Goal: Information Seeking & Learning: Get advice/opinions

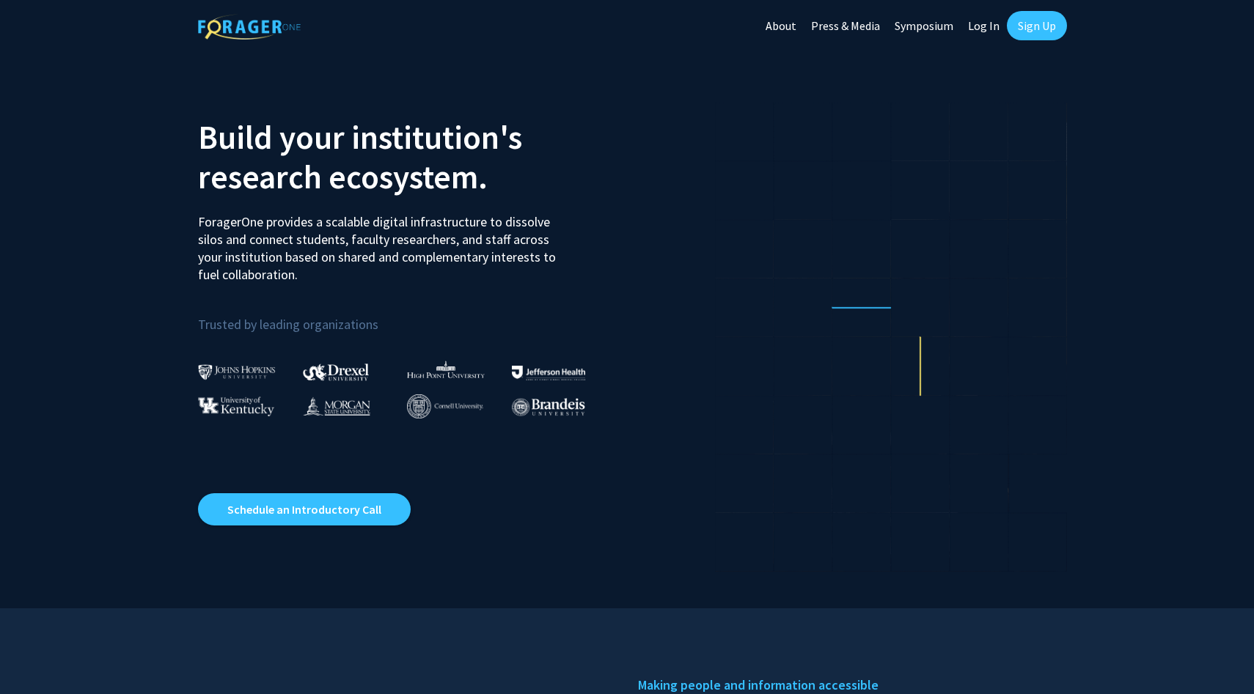
click at [990, 36] on link "Log In" at bounding box center [983, 25] width 46 height 51
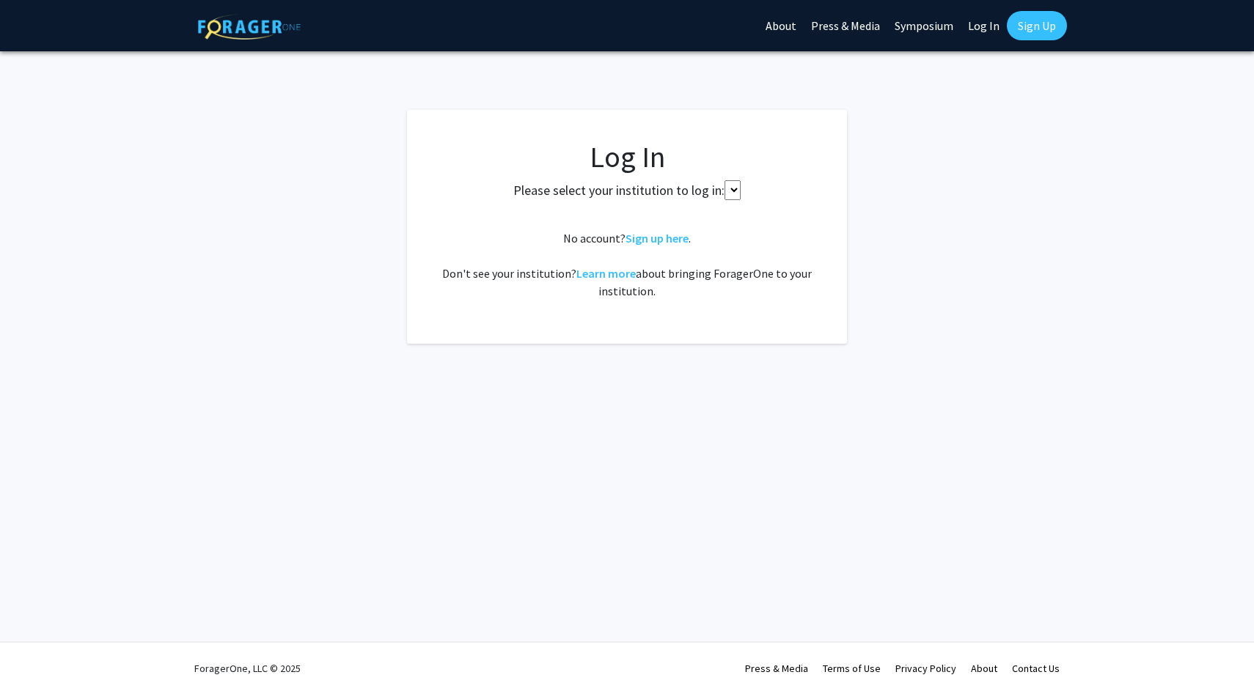
select select
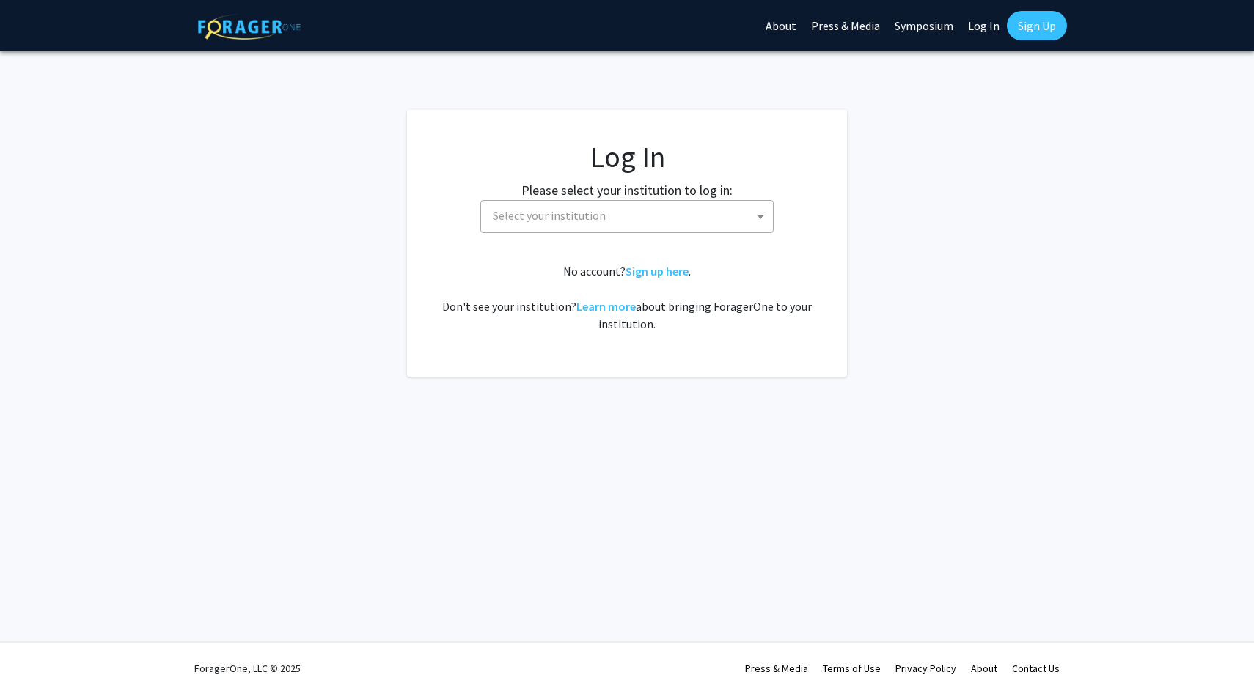
click at [614, 207] on span "Select your institution" at bounding box center [630, 216] width 286 height 30
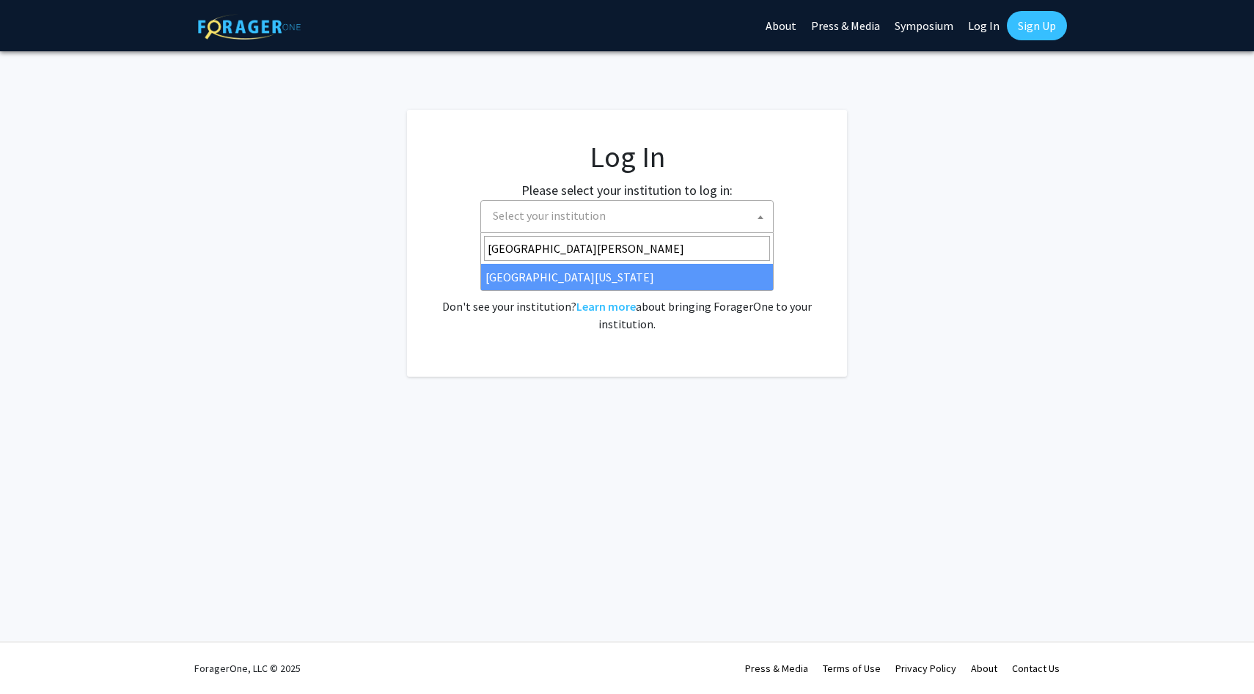
type input "university of maryl"
select select "31"
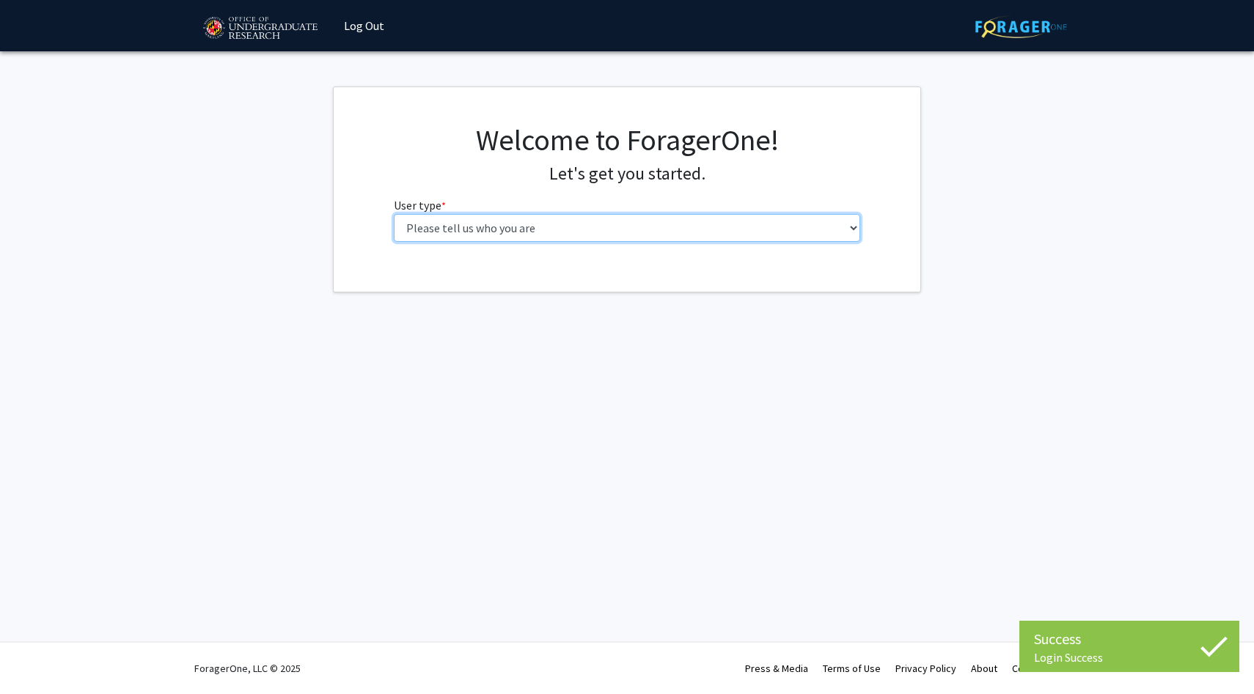
click at [565, 235] on select "Please tell us who you are Undergraduate Student Master's Student Doctoral Cand…" at bounding box center [627, 228] width 467 height 28
select select "1: undergrad"
click at [394, 214] on select "Please tell us who you are Undergraduate Student Master's Student Doctoral Cand…" at bounding box center [627, 228] width 467 height 28
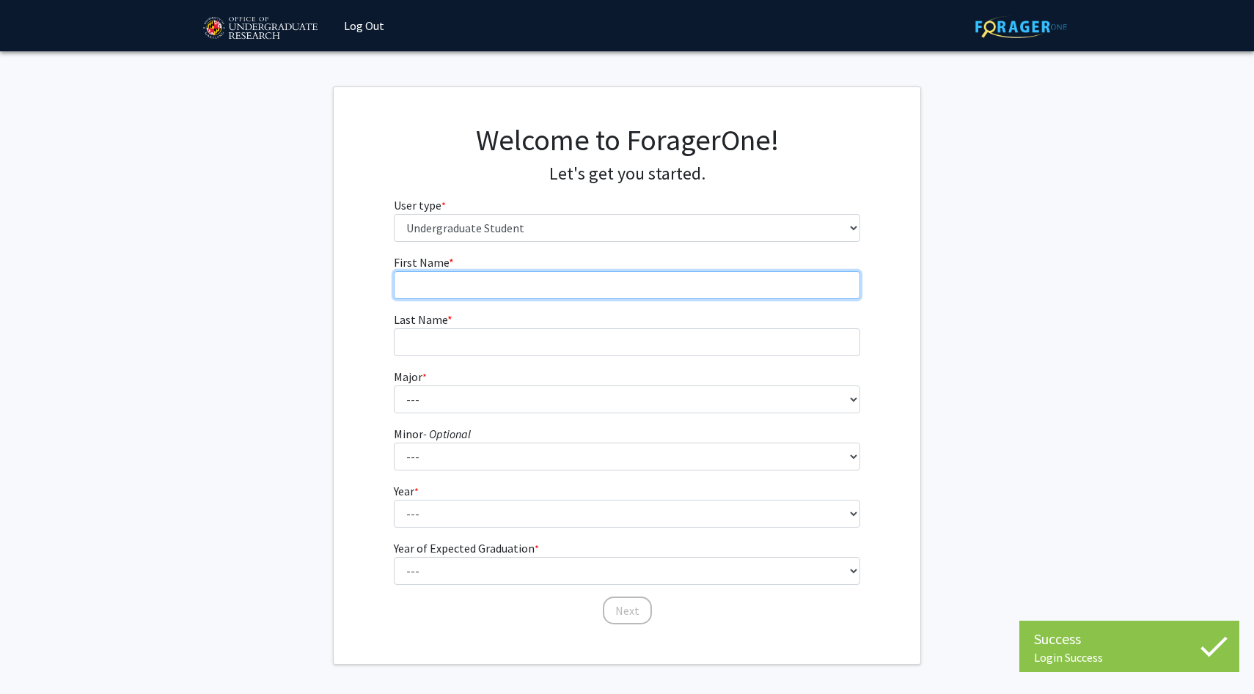
click at [622, 298] on input "First Name * required" at bounding box center [627, 285] width 467 height 28
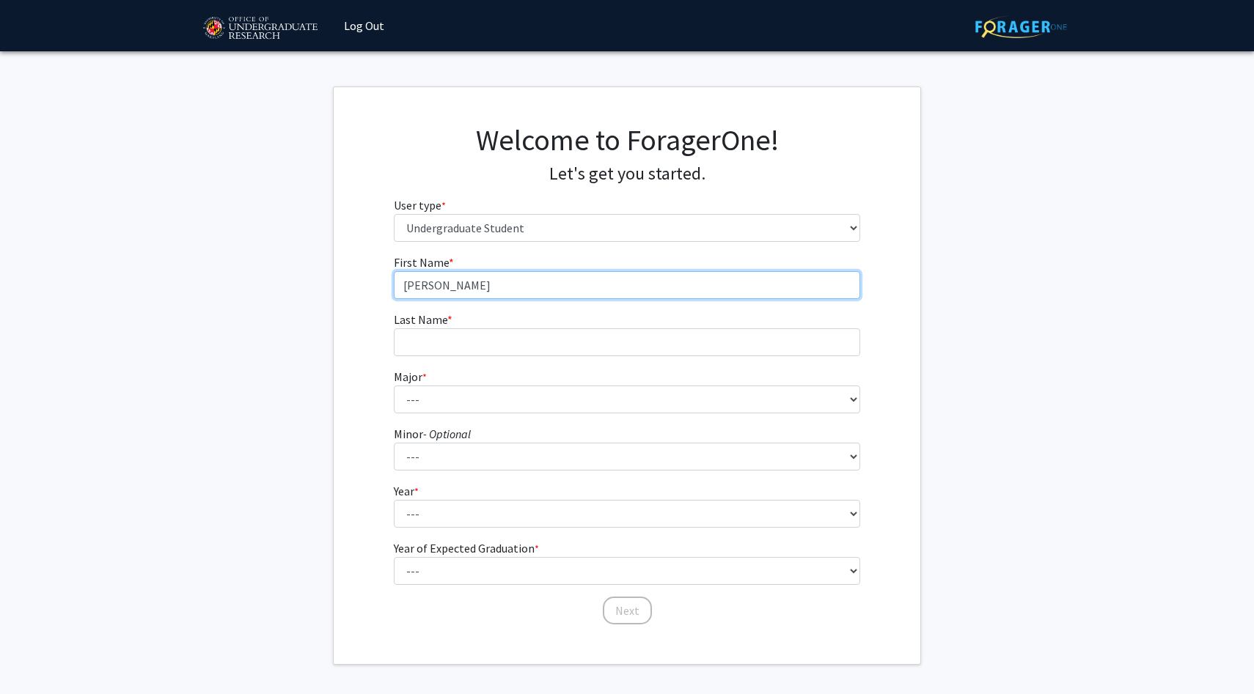
type input "[PERSON_NAME]"
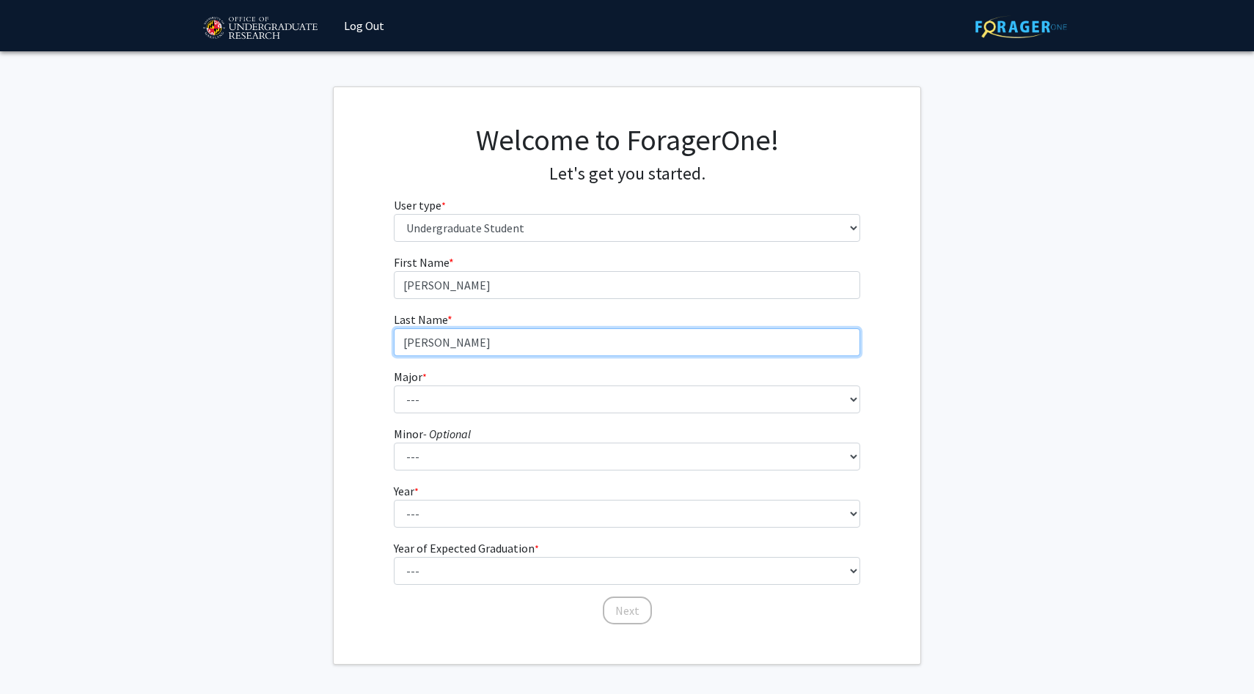
type input "[PERSON_NAME]"
click at [455, 413] on form "First Name * required [PERSON_NAME] Last Name * required [PERSON_NAME] * requir…" at bounding box center [627, 433] width 467 height 358
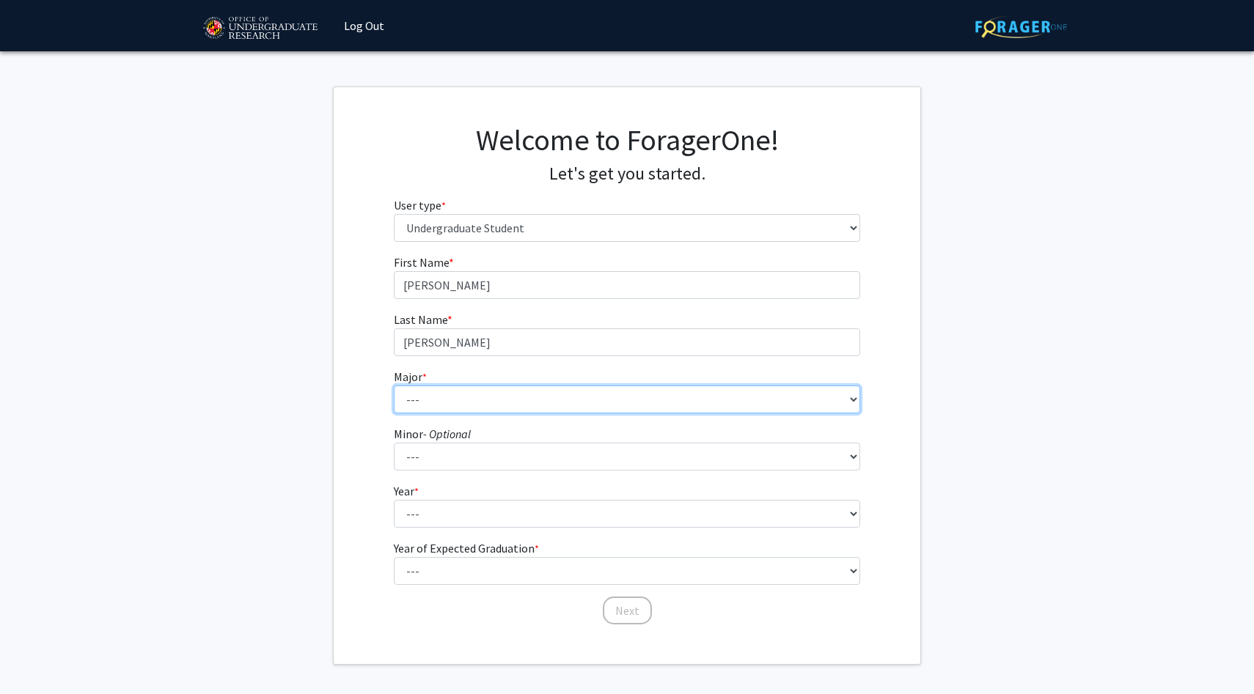
click at [438, 401] on select "--- Accounting Aerospace Engineering African American and Africana Studies Agri…" at bounding box center [627, 400] width 467 height 28
select select "14: 2315"
click at [394, 386] on select "--- Accounting Aerospace Engineering African American and Africana Studies Agri…" at bounding box center [627, 400] width 467 height 28
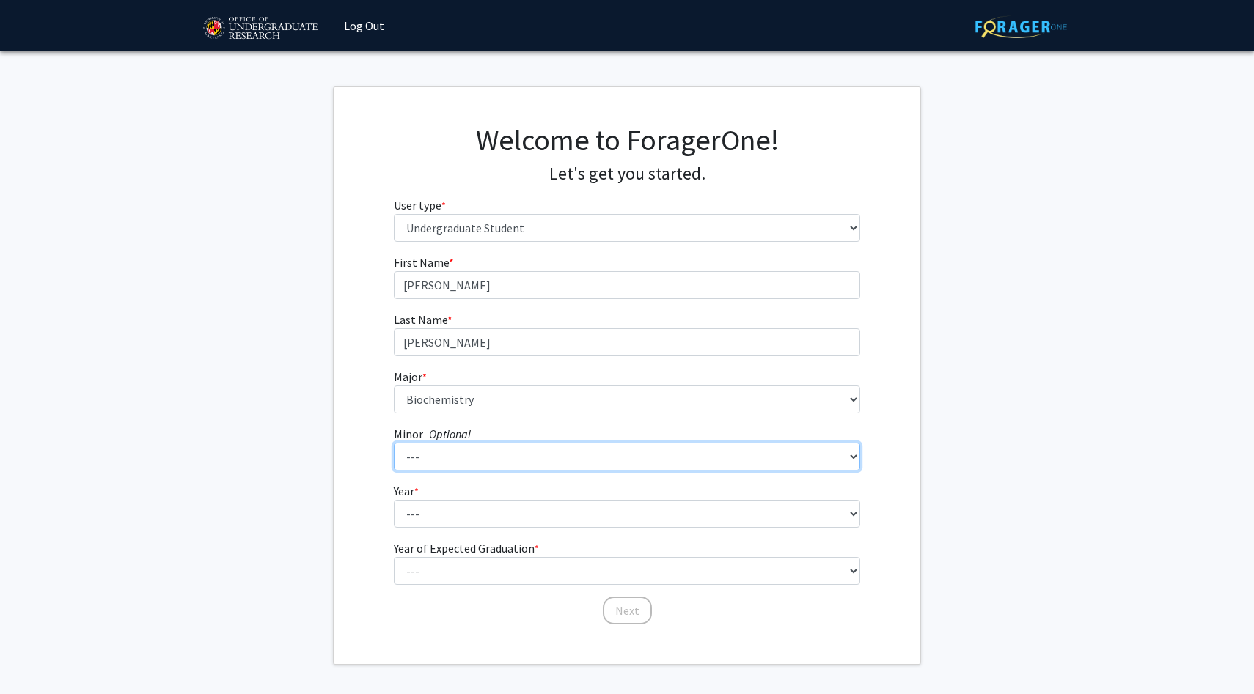
click at [455, 462] on select "--- Actuarial Mathematics Advanced Cybersecurity Experience for Students Africa…" at bounding box center [627, 457] width 467 height 28
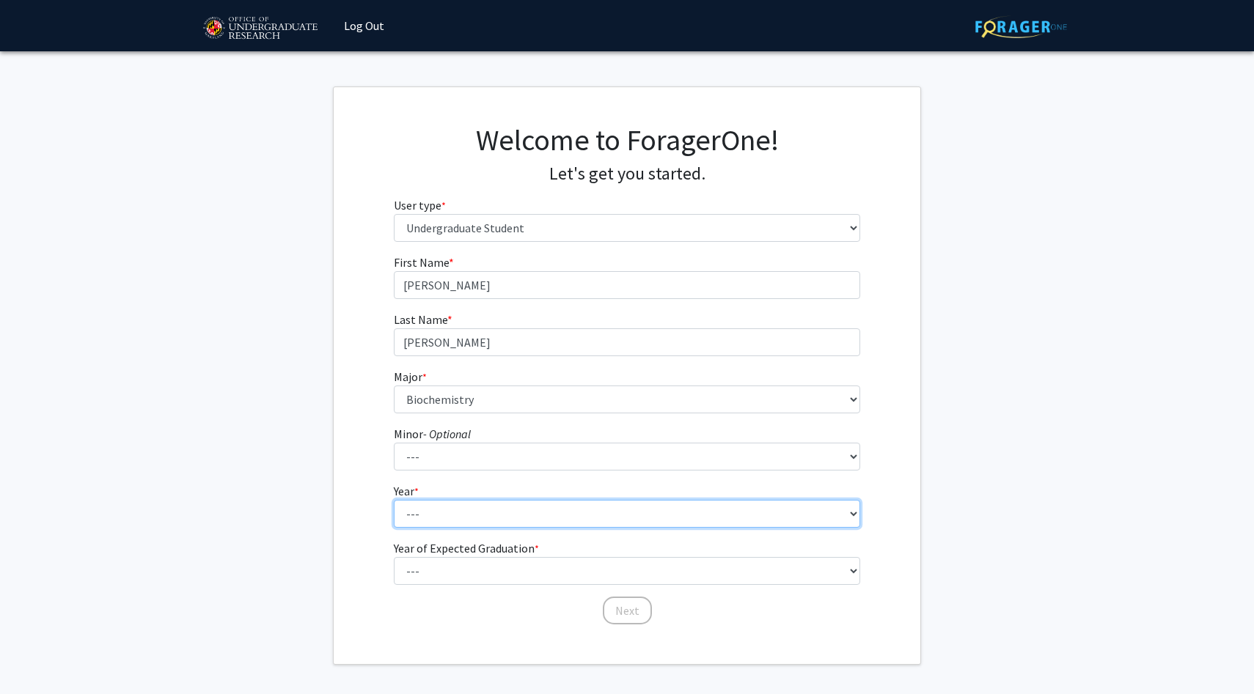
click at [460, 513] on select "--- First-year Sophomore Junior Senior Postbaccalaureate Certificate" at bounding box center [627, 514] width 467 height 28
select select "1: first-year"
click at [394, 500] on select "--- First-year Sophomore Junior Senior Postbaccalaureate Certificate" at bounding box center [627, 514] width 467 height 28
click at [403, 530] on form "First Name * required [PERSON_NAME] Last Name * required [PERSON_NAME] * requir…" at bounding box center [627, 433] width 467 height 358
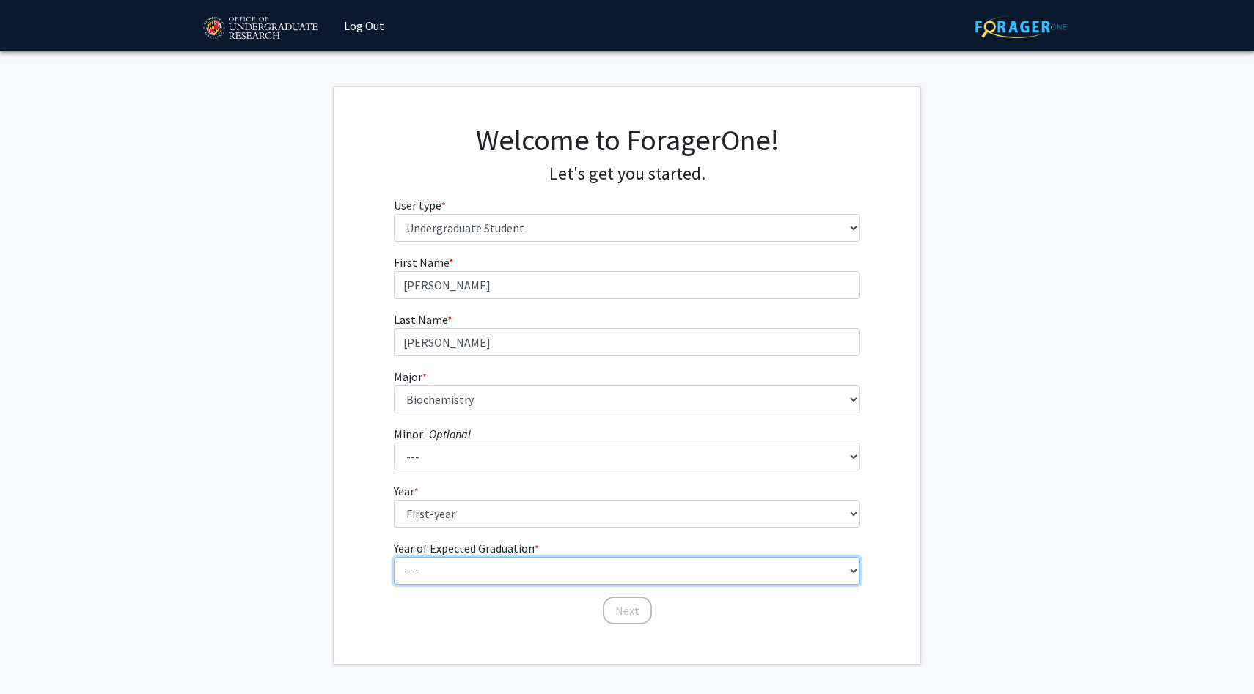
click at [452, 571] on select "--- 2025 2026 2027 2028 2029 2030 2031 2032 2033 2034" at bounding box center [627, 571] width 467 height 28
select select "5: 2029"
click at [394, 557] on select "--- 2025 2026 2027 2028 2029 2030 2031 2032 2033 2034" at bounding box center [627, 571] width 467 height 28
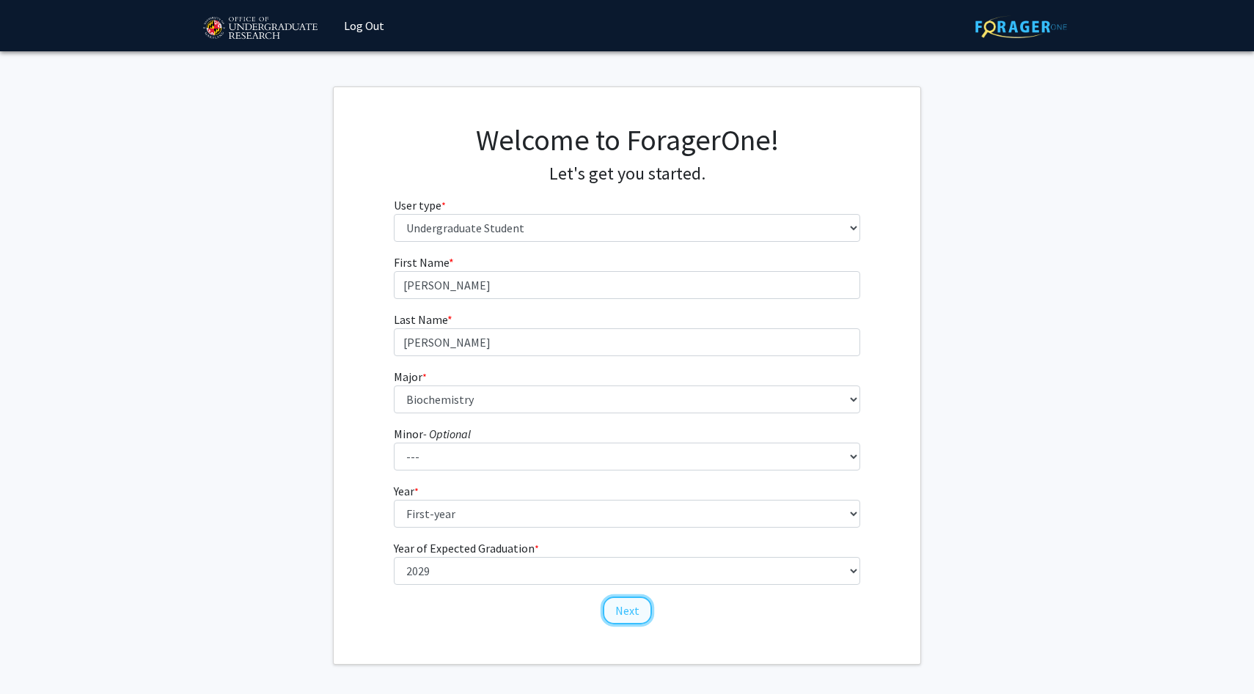
click at [615, 598] on button "Next" at bounding box center [627, 611] width 49 height 28
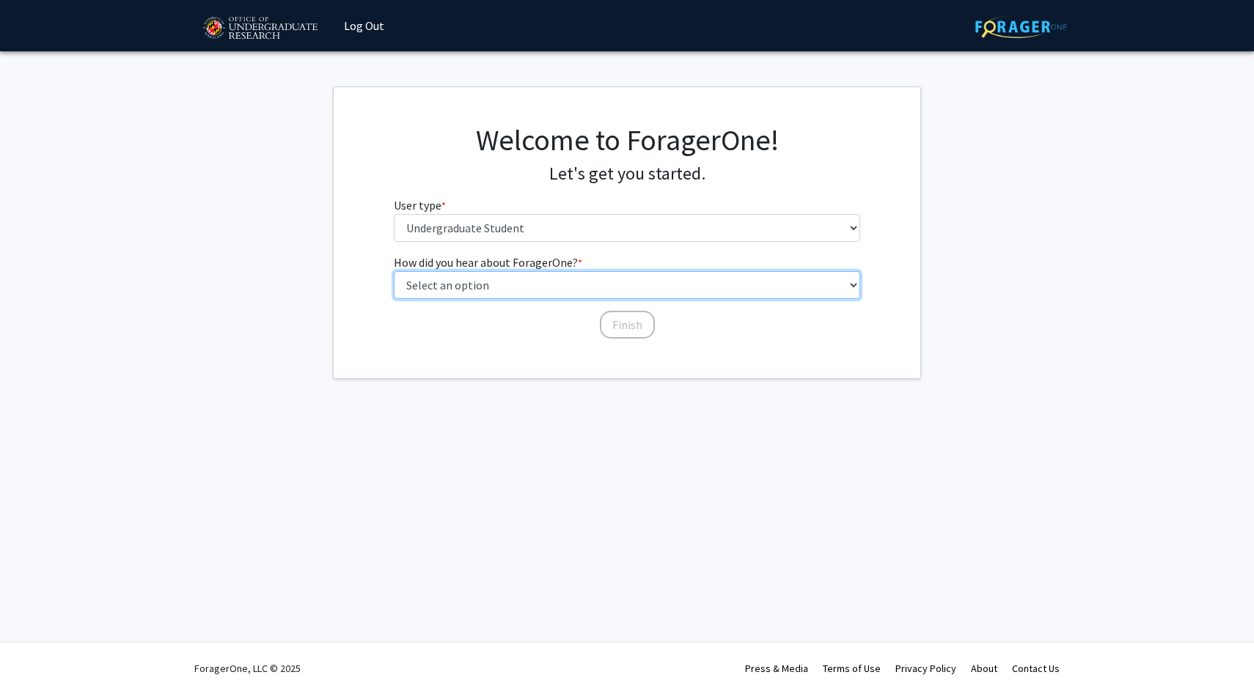
click at [508, 287] on select "Select an option Peer/student recommendation Faculty/staff recommendation Unive…" at bounding box center [627, 285] width 467 height 28
select select "4: university_email"
click at [394, 271] on select "Select an option Peer/student recommendation Faculty/staff recommendation Unive…" at bounding box center [627, 285] width 467 height 28
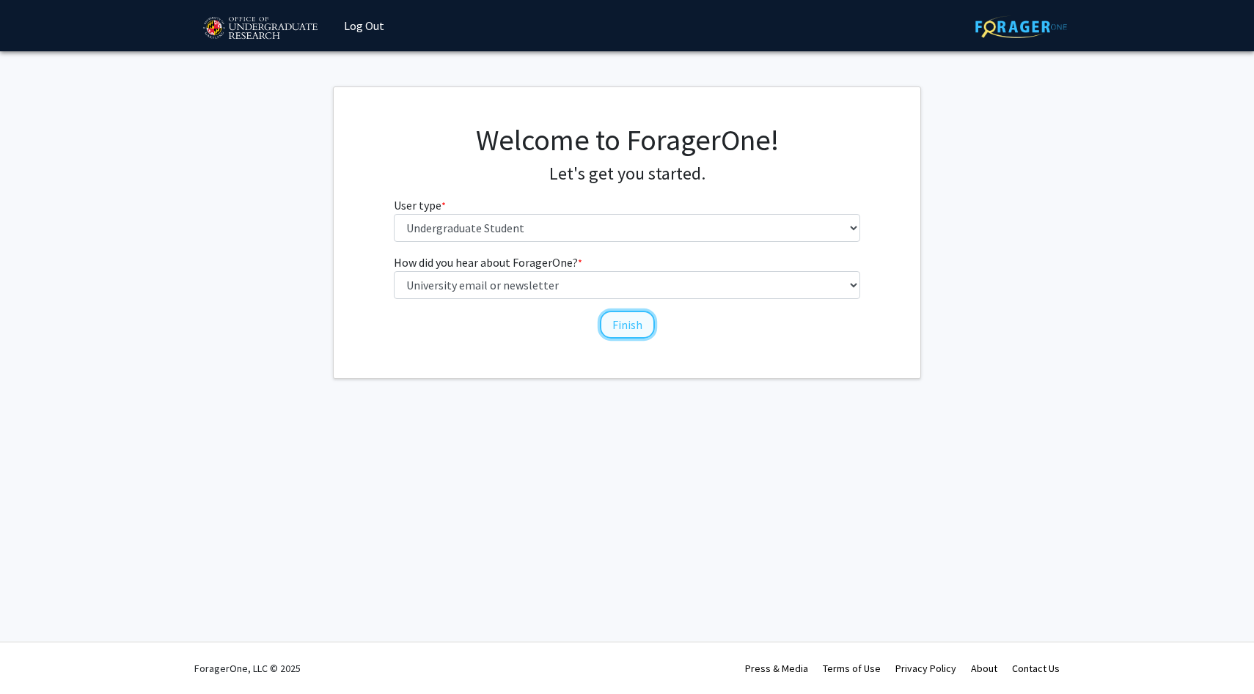
click at [611, 331] on button "Finish" at bounding box center [627, 325] width 55 height 28
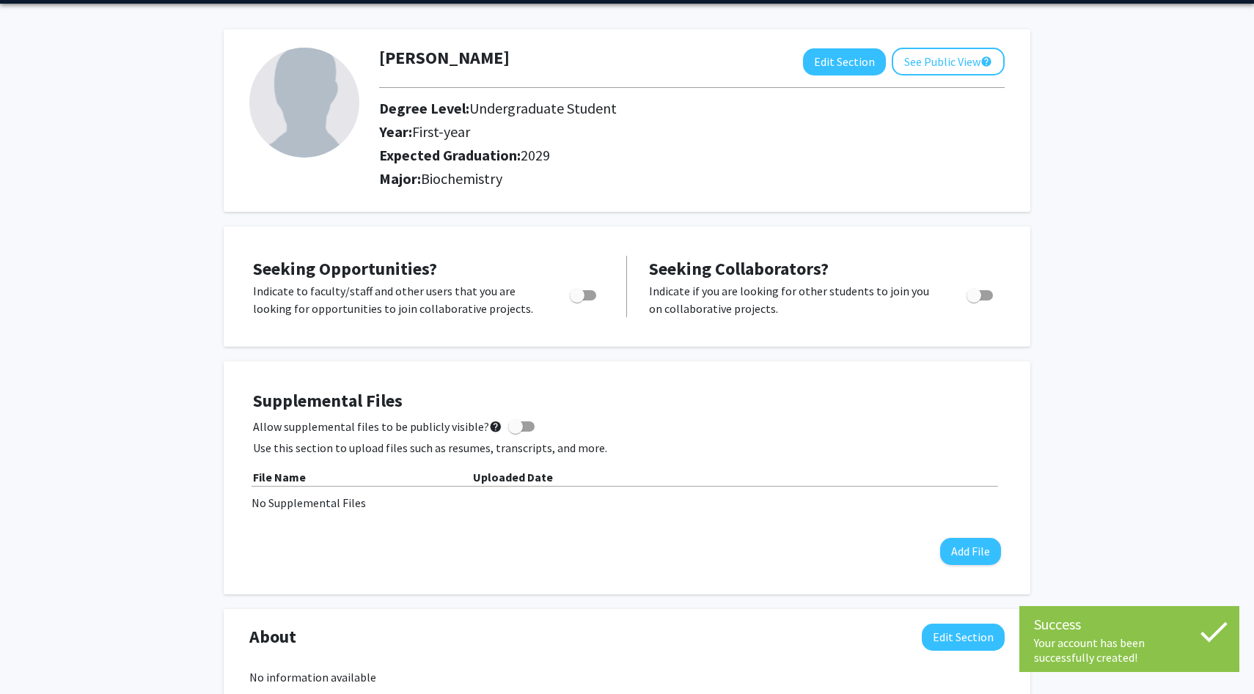
scroll to position [51, 0]
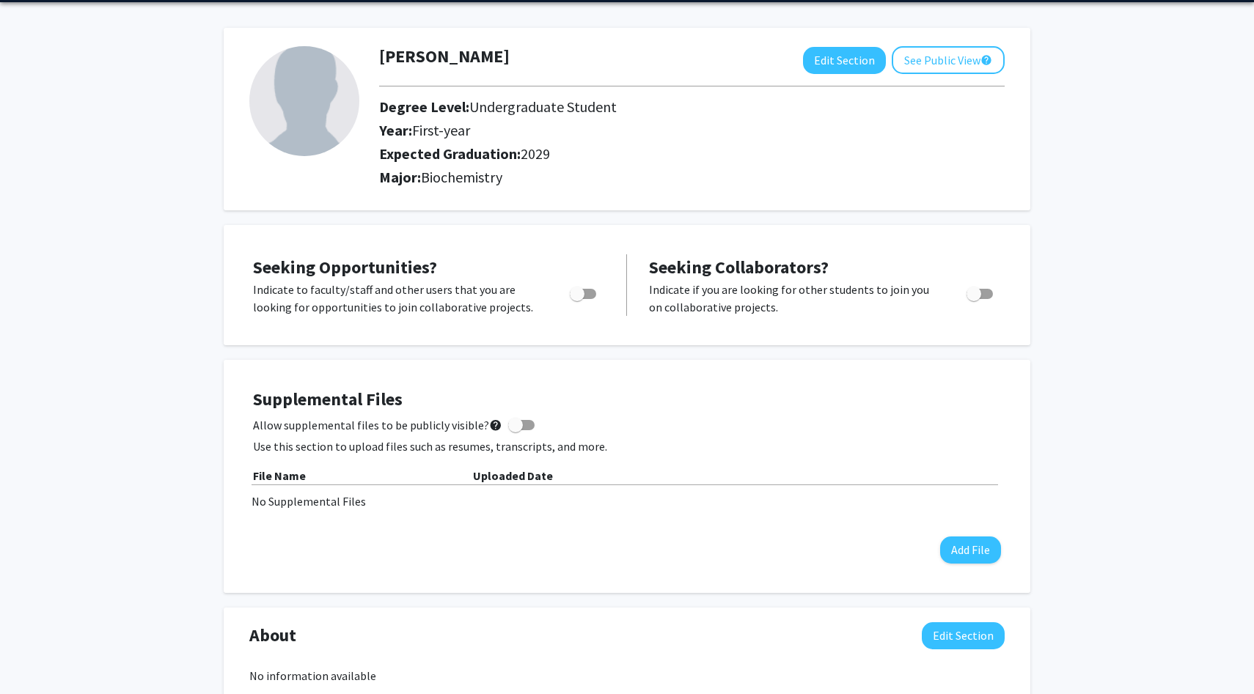
click at [590, 294] on span "Toggle" at bounding box center [583, 294] width 26 height 10
click at [577, 299] on input "Are you actively seeking opportunities?" at bounding box center [576, 299] width 1 height 1
checkbox input "true"
click at [1013, 341] on div "Seeking Opportunities? Indicate to faculty/staff and other users that you are l…" at bounding box center [627, 285] width 806 height 120
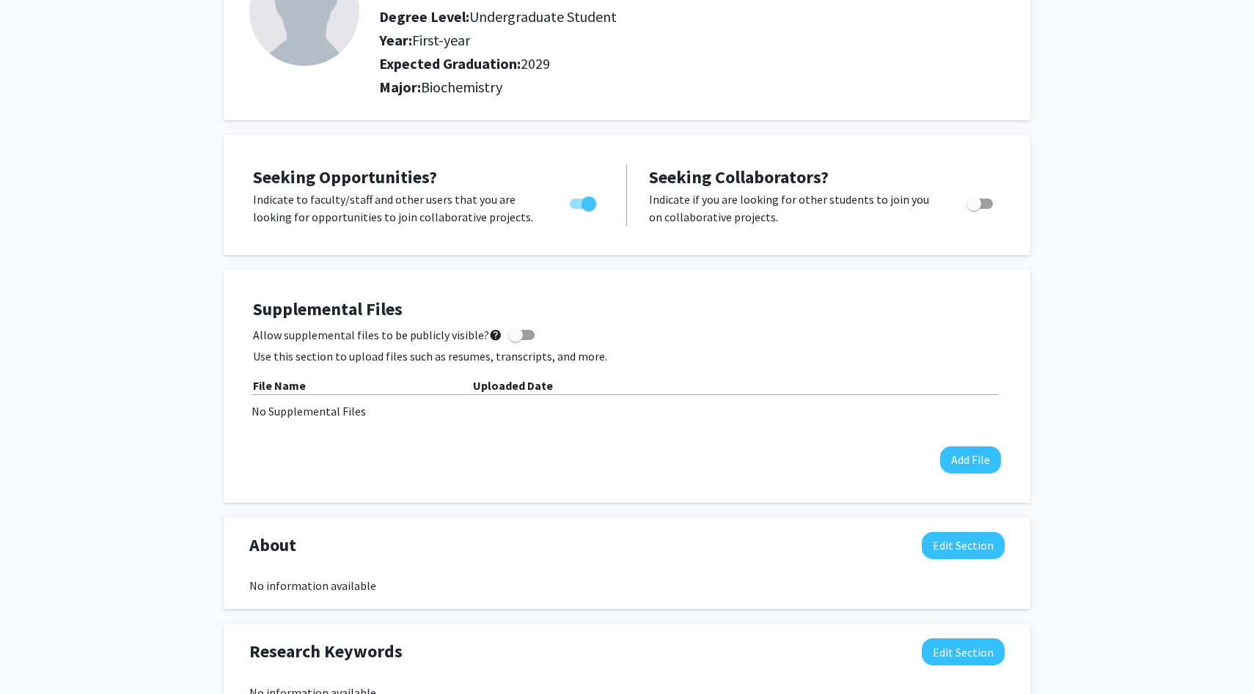
scroll to position [0, 0]
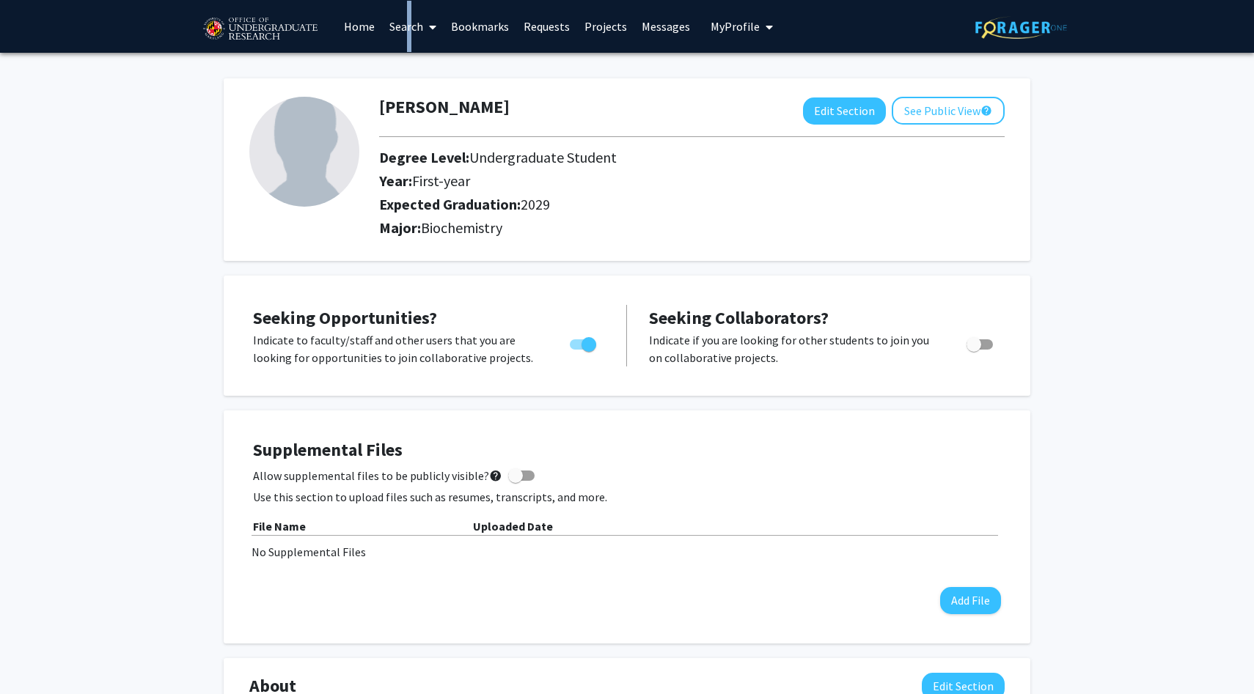
click at [403, 27] on link "Search" at bounding box center [413, 26] width 62 height 51
click at [429, 63] on span "Faculty/Staff" at bounding box center [436, 67] width 108 height 29
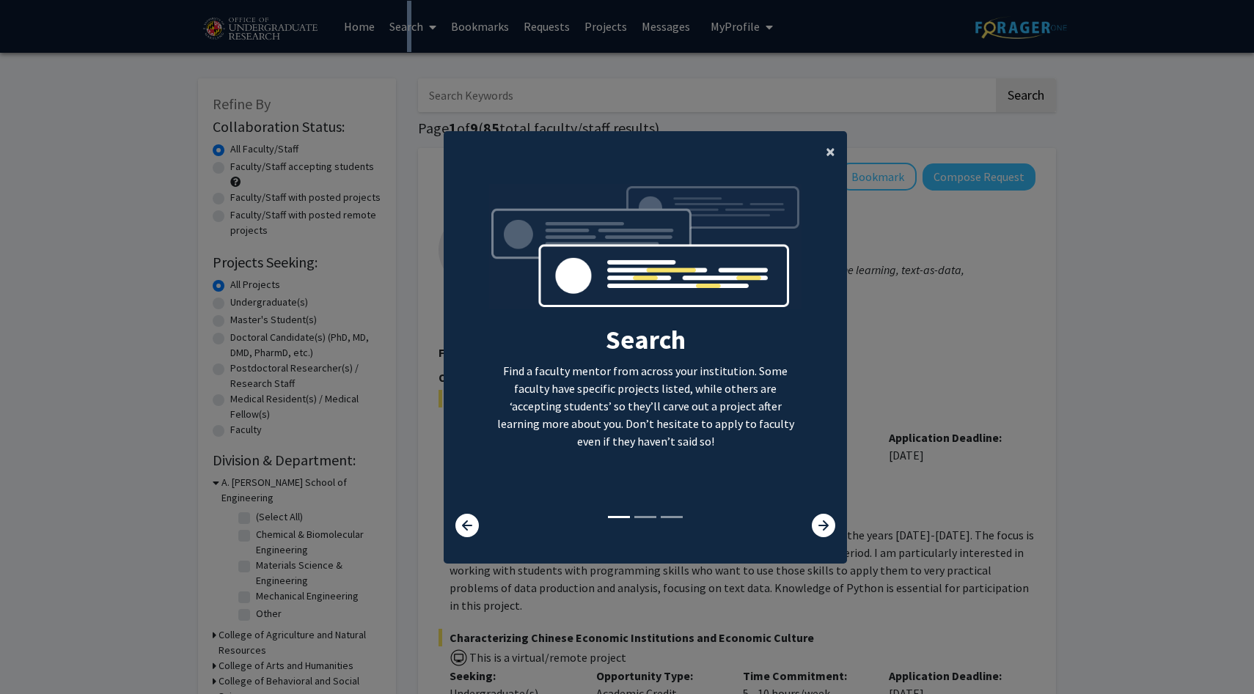
click at [831, 152] on span "×" at bounding box center [831, 151] width 10 height 23
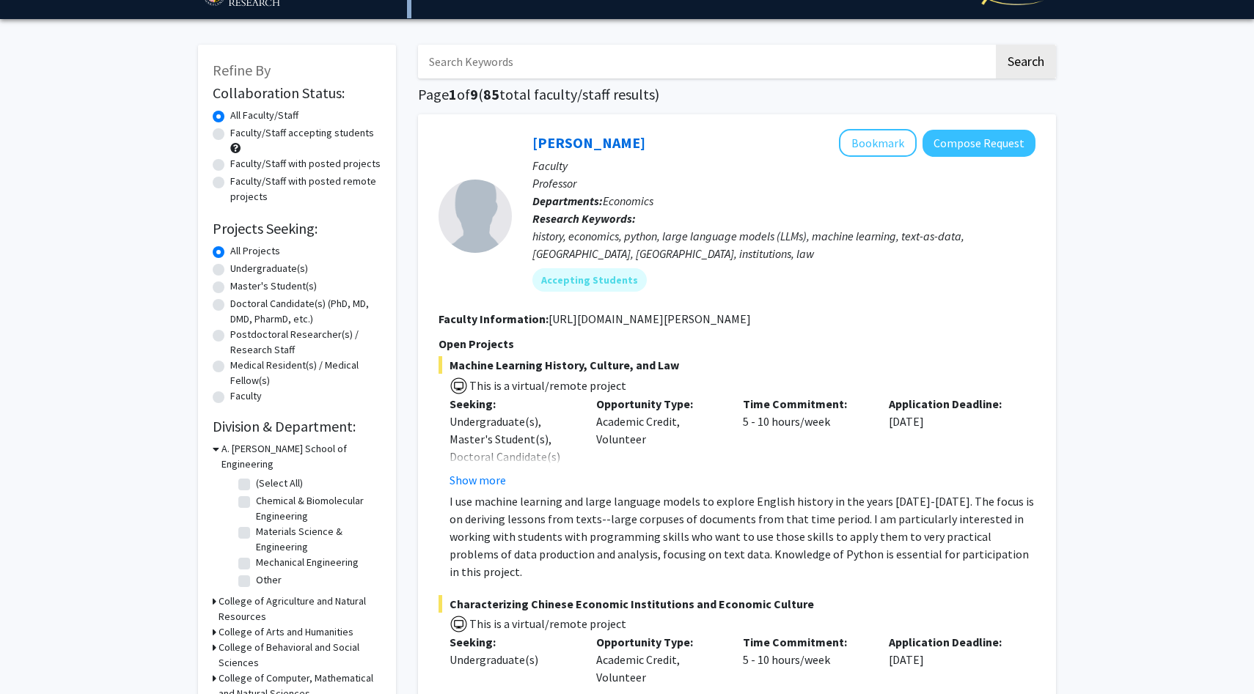
scroll to position [43, 0]
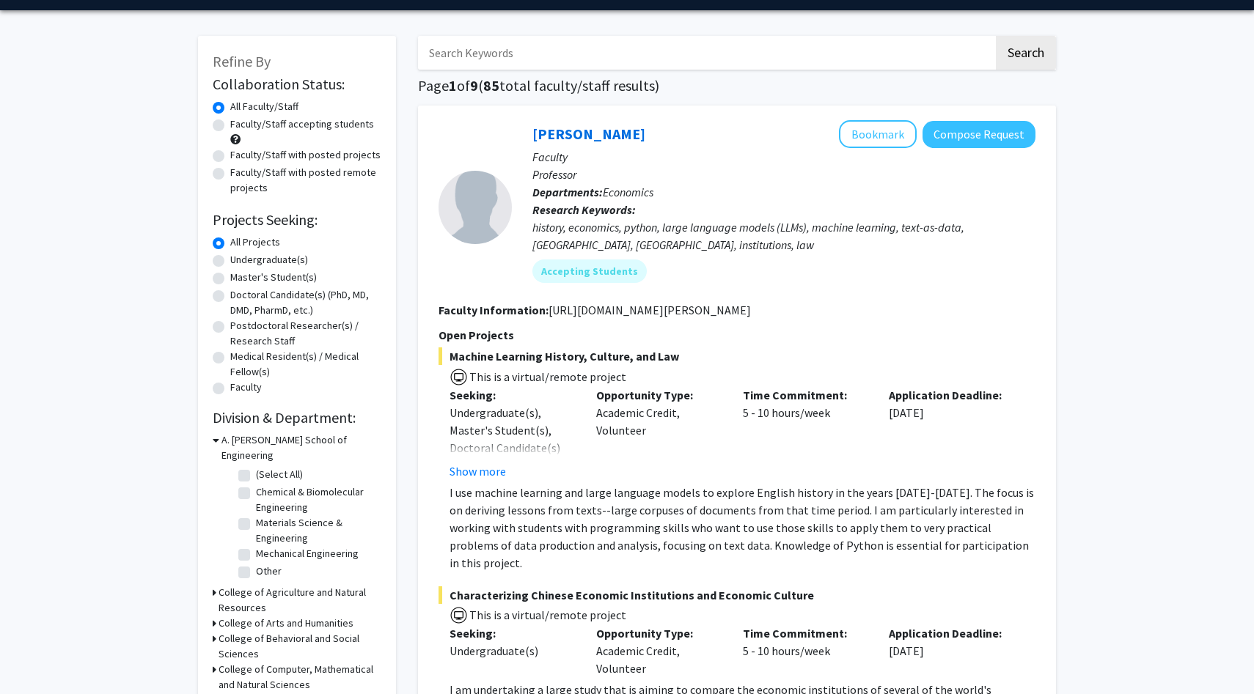
click at [268, 257] on label "Undergraduate(s)" at bounding box center [269, 259] width 78 height 15
click at [240, 257] on input "Undergraduate(s)" at bounding box center [235, 257] width 10 height 10
radio input "true"
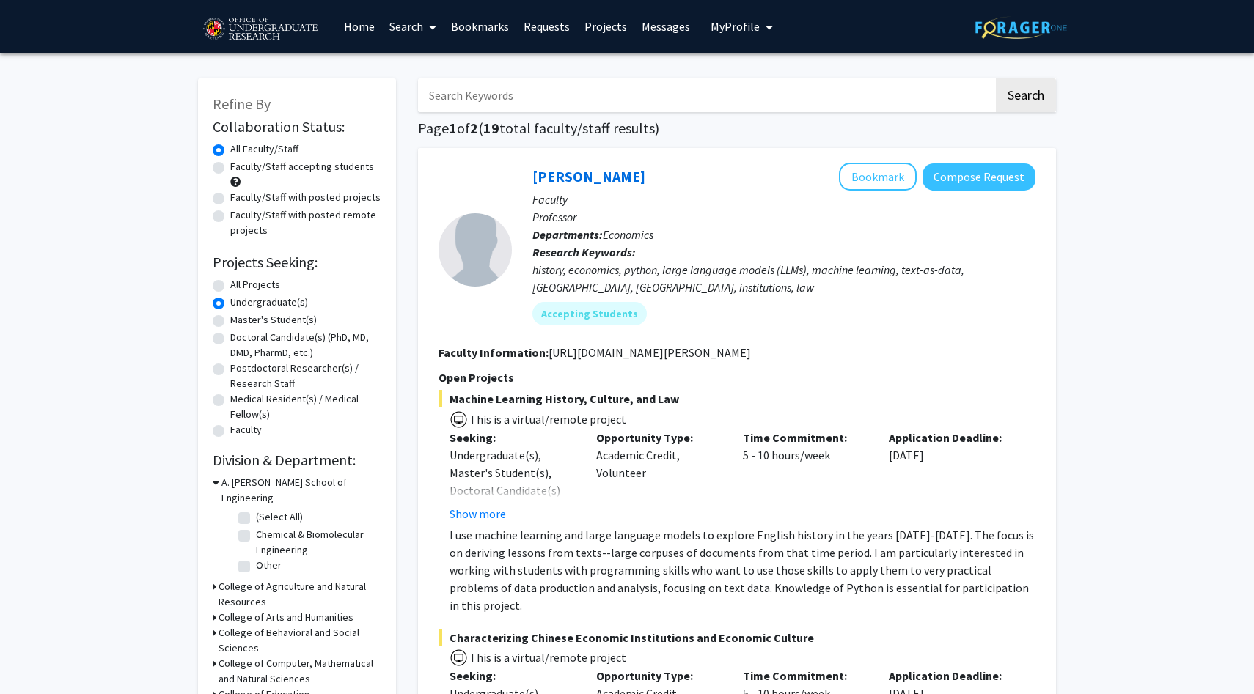
click at [267, 166] on label "Faculty/Staff accepting students" at bounding box center [302, 166] width 144 height 15
click at [240, 166] on input "Faculty/Staff accepting students" at bounding box center [235, 164] width 10 height 10
radio input "true"
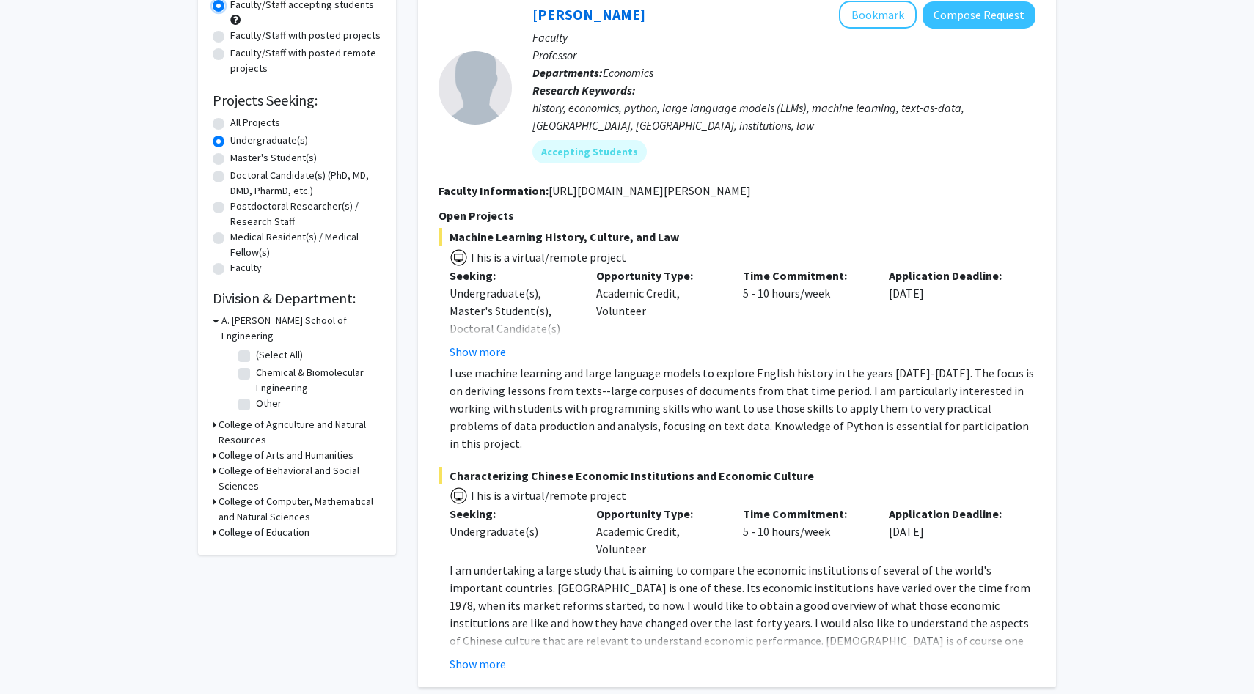
scroll to position [169, 0]
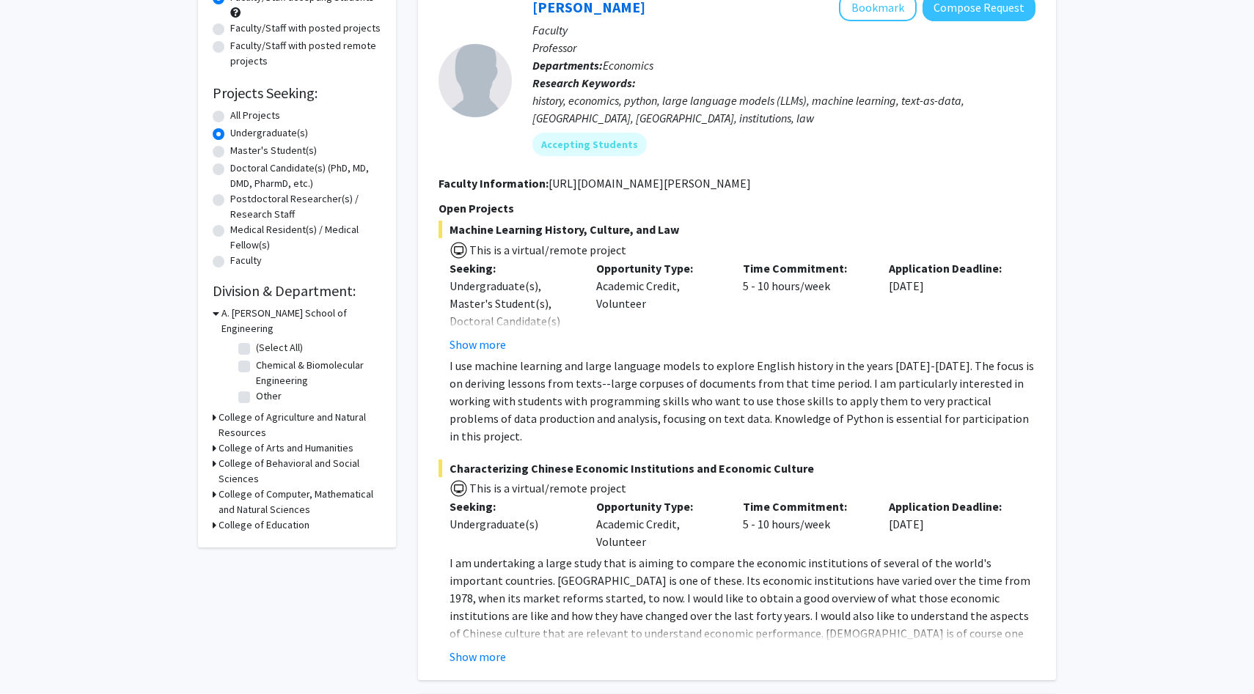
click at [276, 487] on h3 "College of Computer, Mathematical and Natural Sciences" at bounding box center [299, 502] width 163 height 31
click at [245, 521] on fg-checkbox "(Select All) (Select All)" at bounding box center [307, 530] width 139 height 18
click at [256, 521] on label "(Select All)" at bounding box center [279, 528] width 47 height 15
click at [256, 521] on input "(Select All)" at bounding box center [261, 526] width 10 height 10
checkbox input "true"
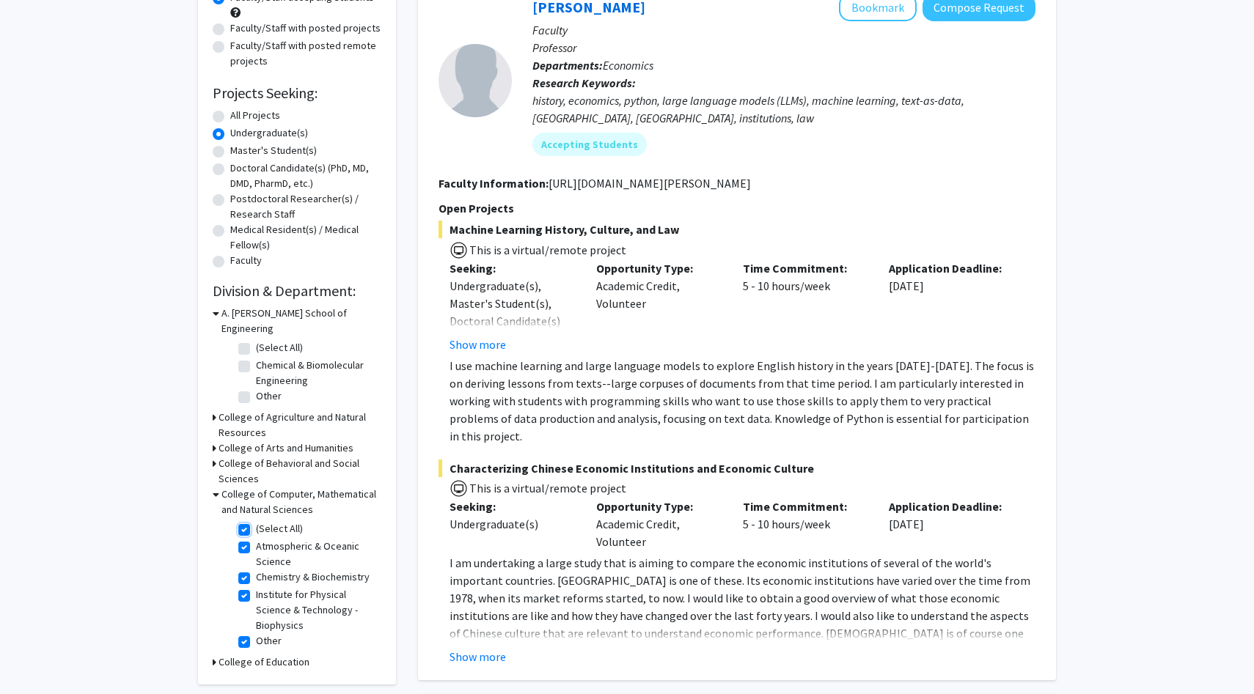
checkbox input "true"
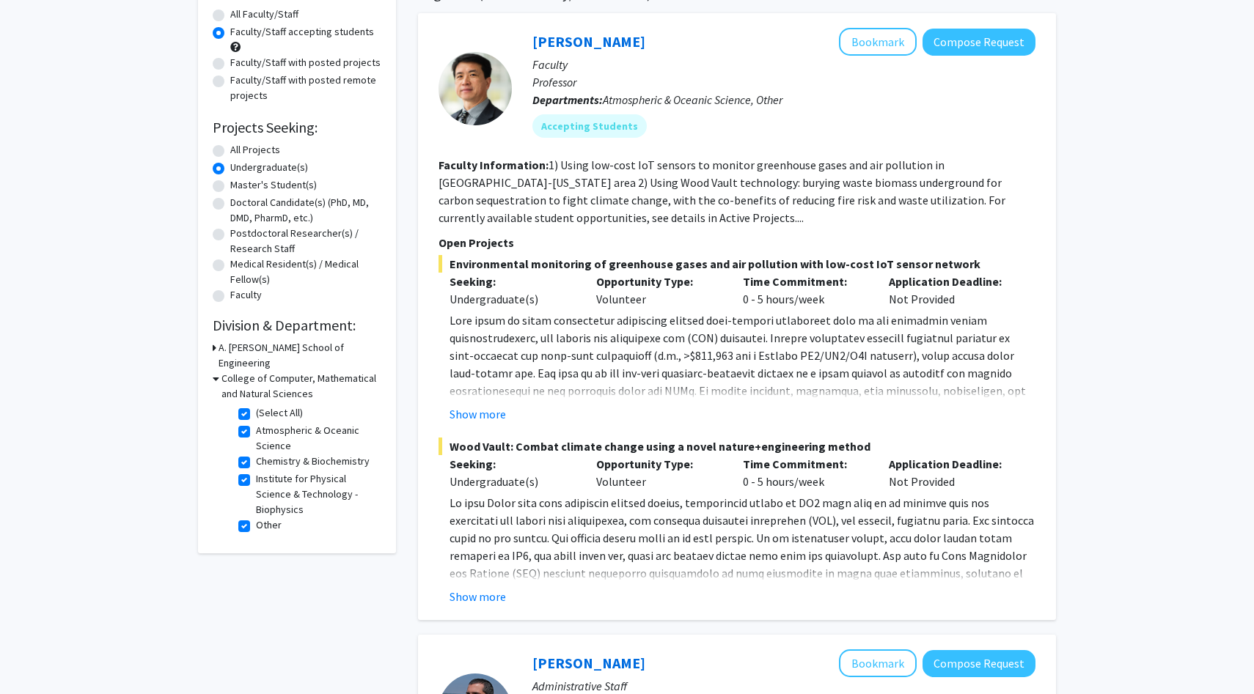
scroll to position [139, 0]
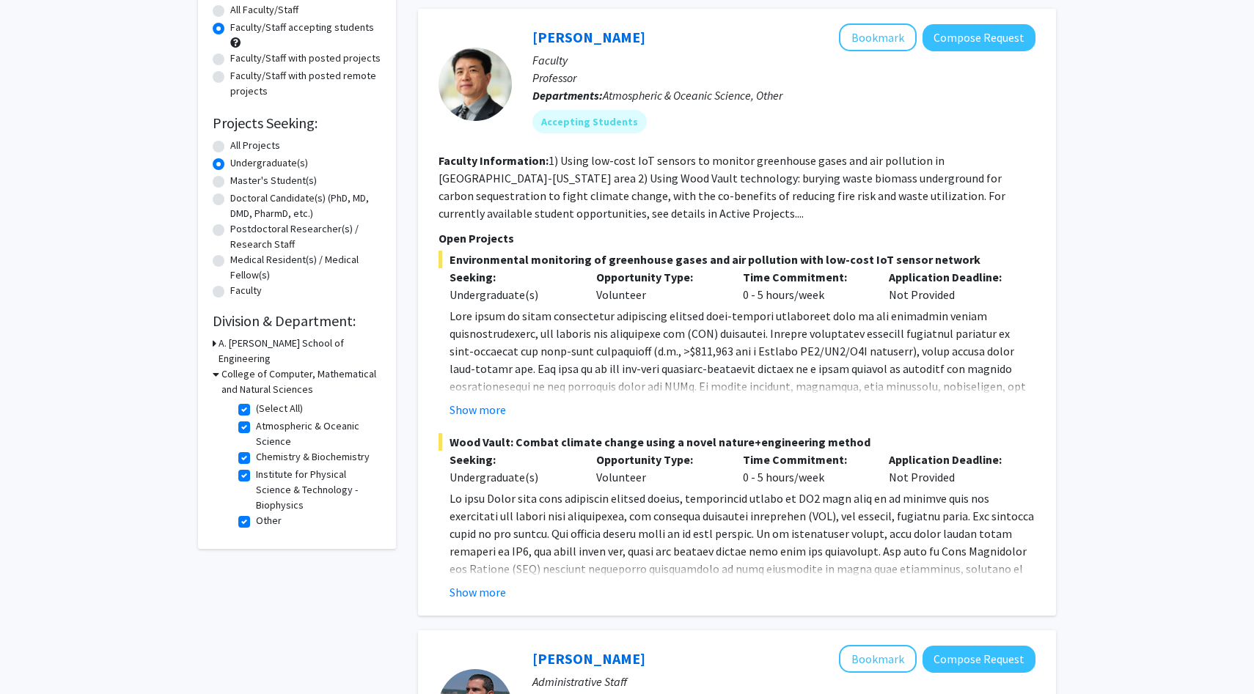
click at [256, 419] on label "Atmospheric & Oceanic Science" at bounding box center [317, 434] width 122 height 31
click at [256, 419] on input "Atmospheric & Oceanic Science" at bounding box center [261, 424] width 10 height 10
checkbox input "false"
checkbox input "true"
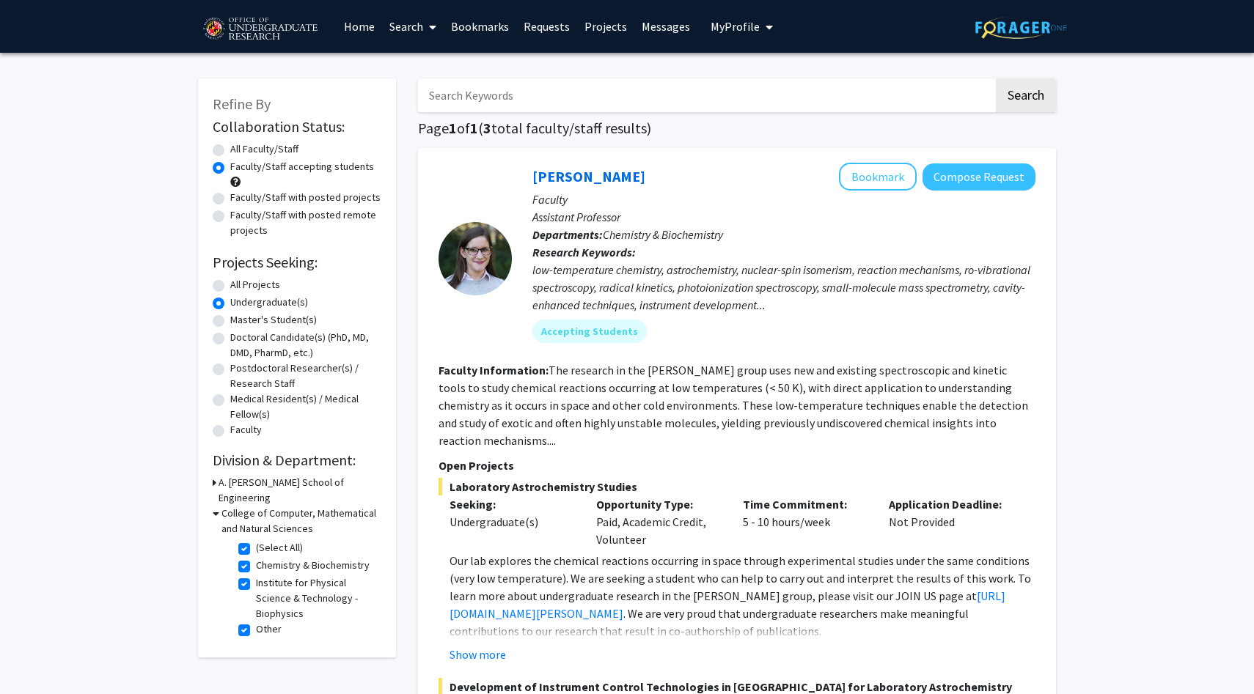
click at [359, 18] on link "Home" at bounding box center [359, 26] width 45 height 51
